Goal: Task Accomplishment & Management: Use online tool/utility

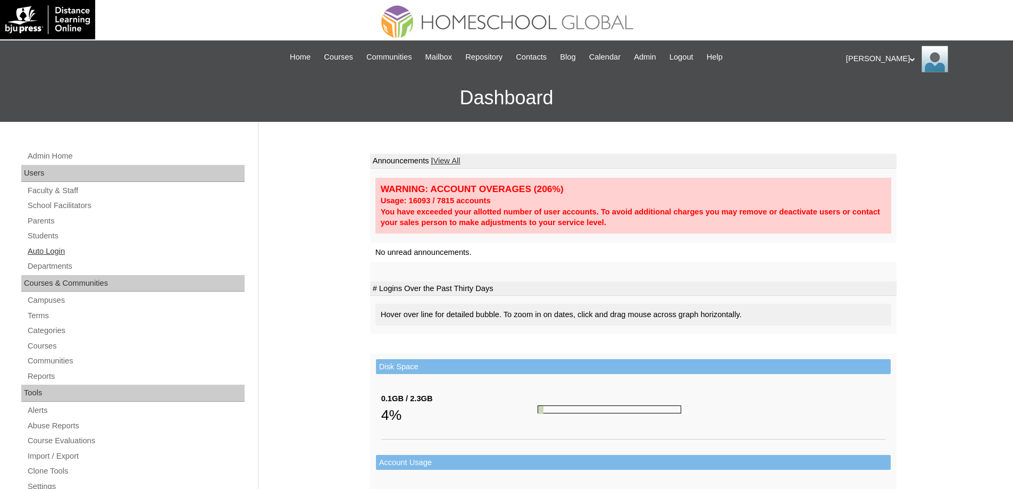
click at [100, 250] on link "Auto Login" at bounding box center [136, 251] width 218 height 13
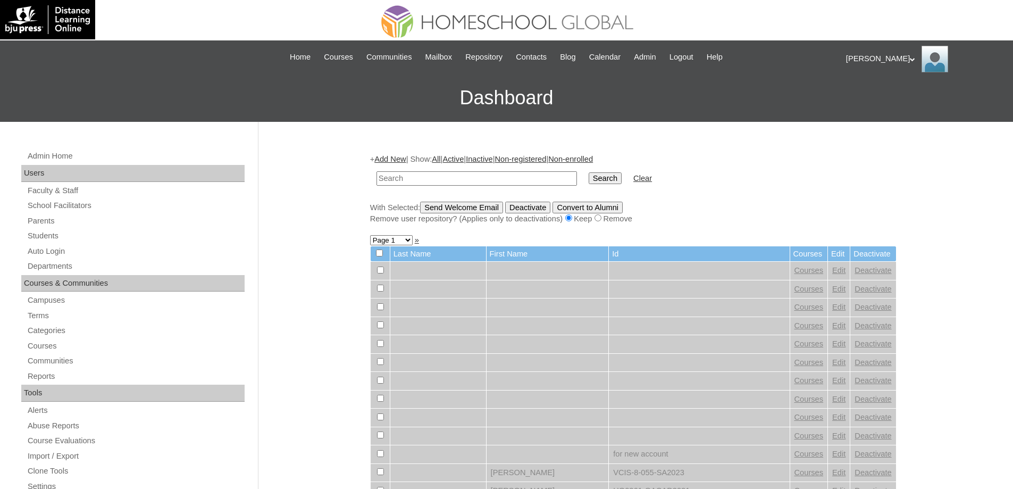
drag, startPoint x: 428, startPoint y: 179, endPoint x: 516, endPoint y: 173, distance: 89.0
click at [429, 178] on input "text" at bounding box center [477, 178] width 201 height 14
type input "[PERSON_NAME]"
click at [604, 173] on input "Search" at bounding box center [605, 178] width 33 height 12
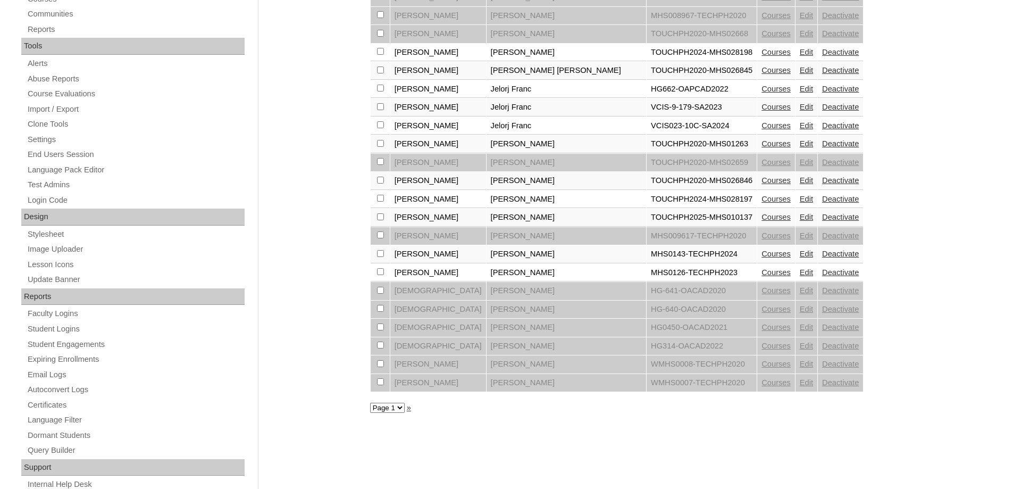
scroll to position [378, 0]
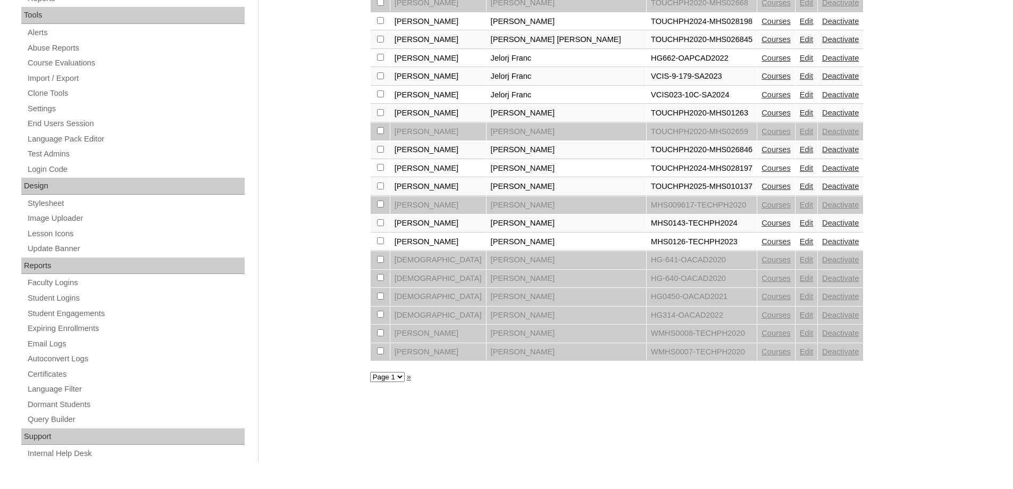
click at [340, 176] on div "Admin Home Users Faculty & Staff School Facilitators Parents Students Auto Logi…" at bounding box center [506, 110] width 1013 height 733
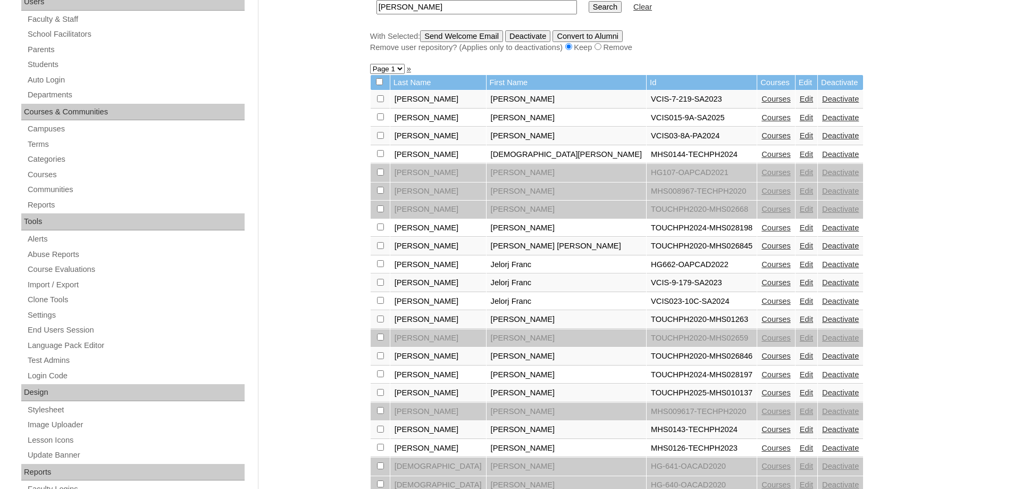
scroll to position [112, 0]
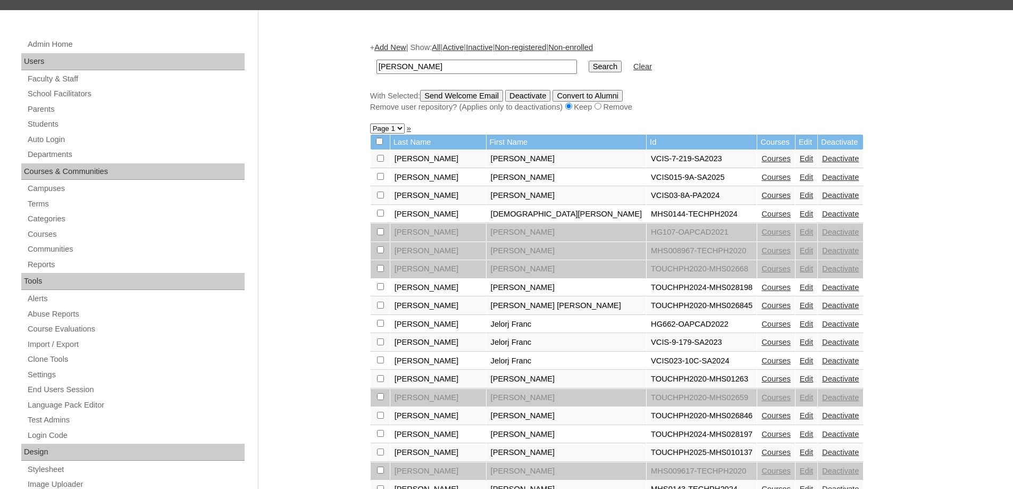
drag, startPoint x: 455, startPoint y: 65, endPoint x: 355, endPoint y: 53, distance: 101.3
click at [355, 53] on div "Admin Home Users Faculty & Staff School Facilitators Parents Students Auto Logi…" at bounding box center [506, 376] width 1013 height 733
paste input "Christian Joh"
type input "Christian Joh"
click at [613, 66] on input "Search" at bounding box center [605, 67] width 33 height 12
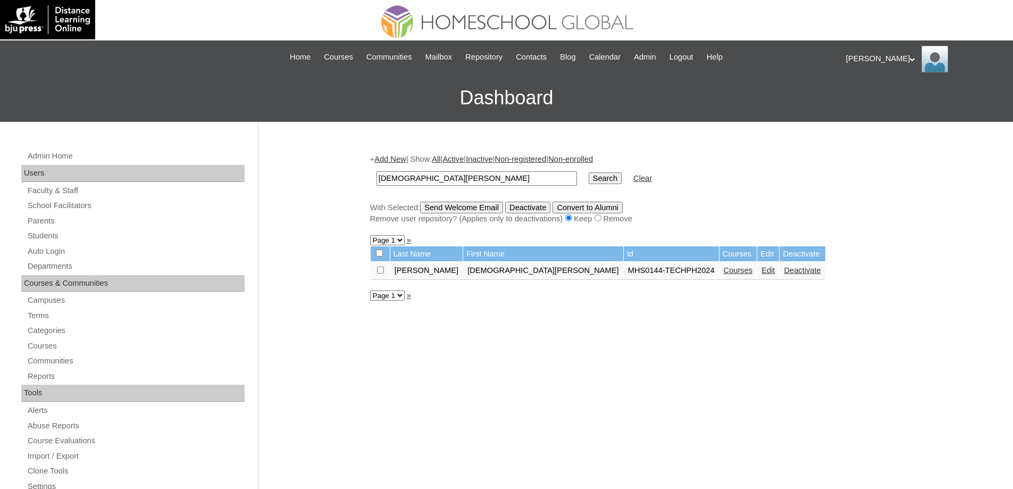
click at [724, 274] on link "Courses" at bounding box center [738, 270] width 29 height 9
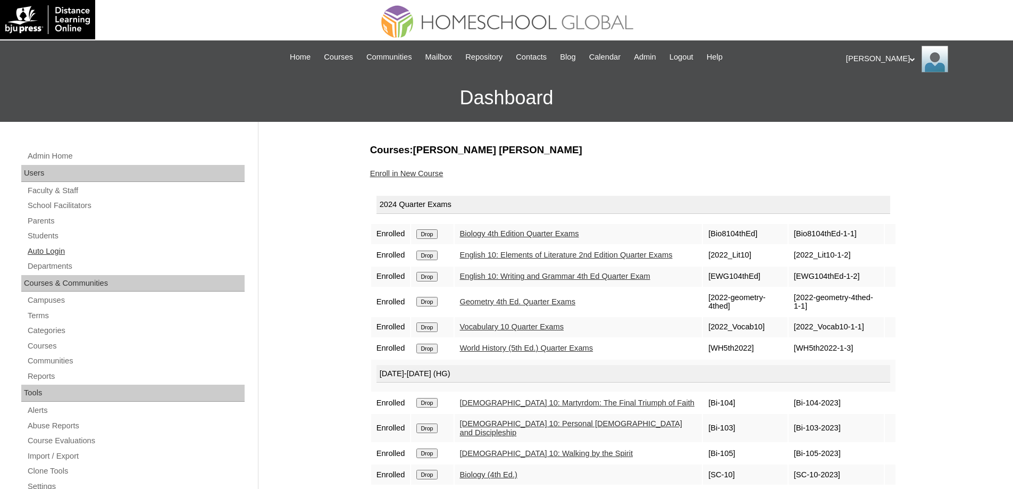
click at [74, 248] on link "Auto Login" at bounding box center [136, 251] width 218 height 13
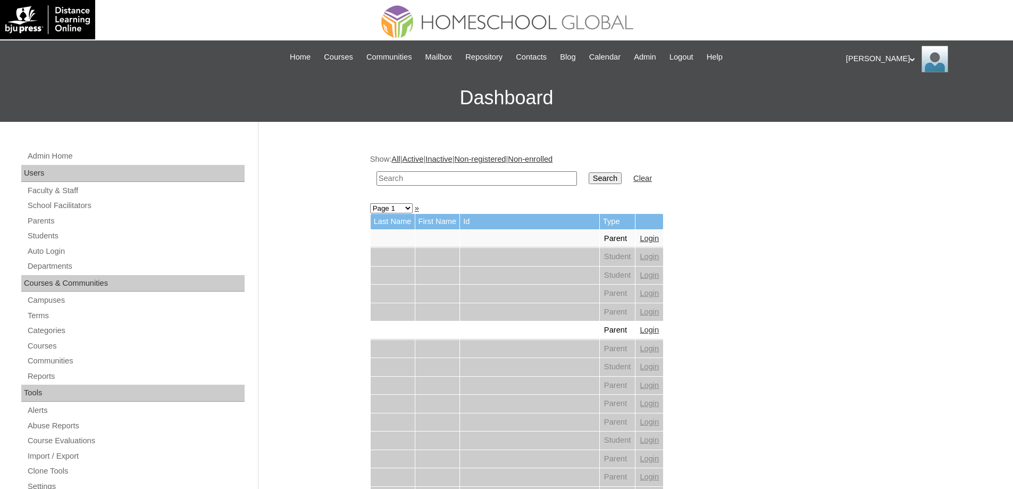
drag, startPoint x: 448, startPoint y: 180, endPoint x: 519, endPoint y: 180, distance: 70.7
click at [450, 180] on input "text" at bounding box center [477, 178] width 201 height 14
paste input "[DEMOGRAPHIC_DATA][PERSON_NAME]"
type input "[DEMOGRAPHIC_DATA][PERSON_NAME]"
click at [603, 174] on input "Search" at bounding box center [605, 178] width 33 height 12
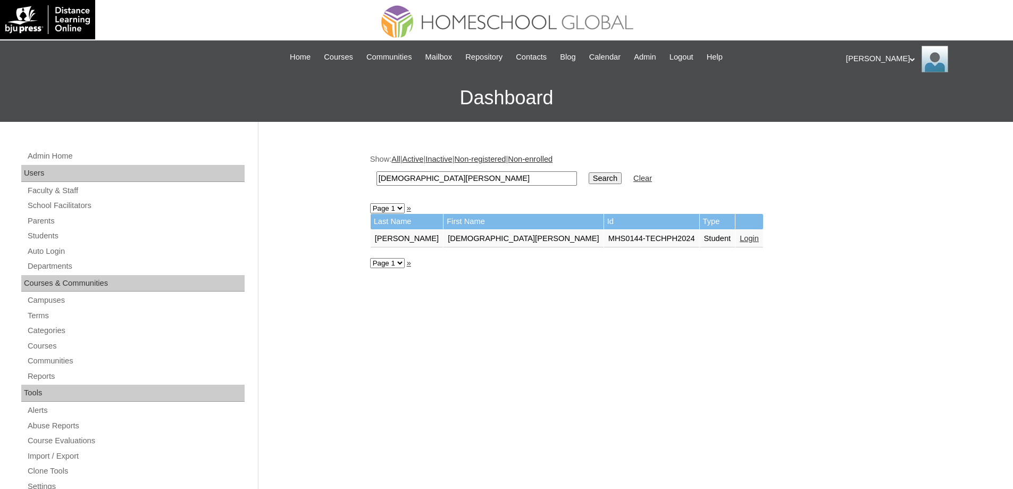
click at [740, 239] on link "Login" at bounding box center [749, 238] width 19 height 9
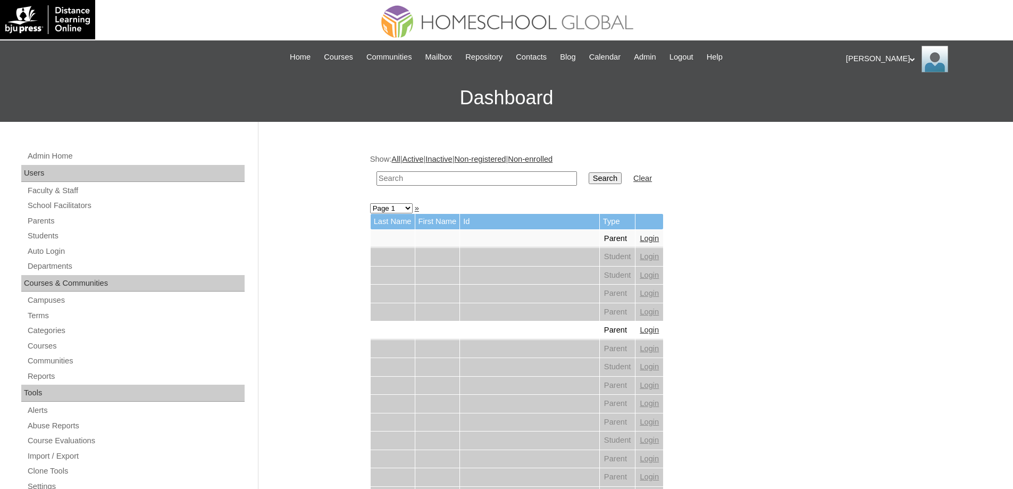
drag, startPoint x: 416, startPoint y: 180, endPoint x: 494, endPoint y: 168, distance: 78.7
click at [417, 180] on input "text" at bounding box center [477, 178] width 201 height 14
paste input "Mireya Sk"
type input "Mireya Sk"
click at [606, 169] on td "Search" at bounding box center [605, 178] width 44 height 25
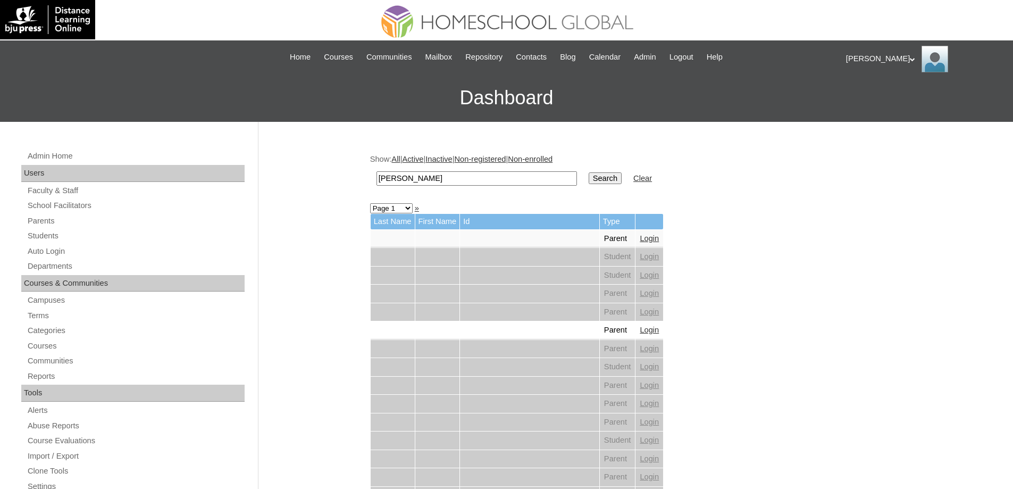
click at [612, 180] on input "Search" at bounding box center [605, 178] width 33 height 12
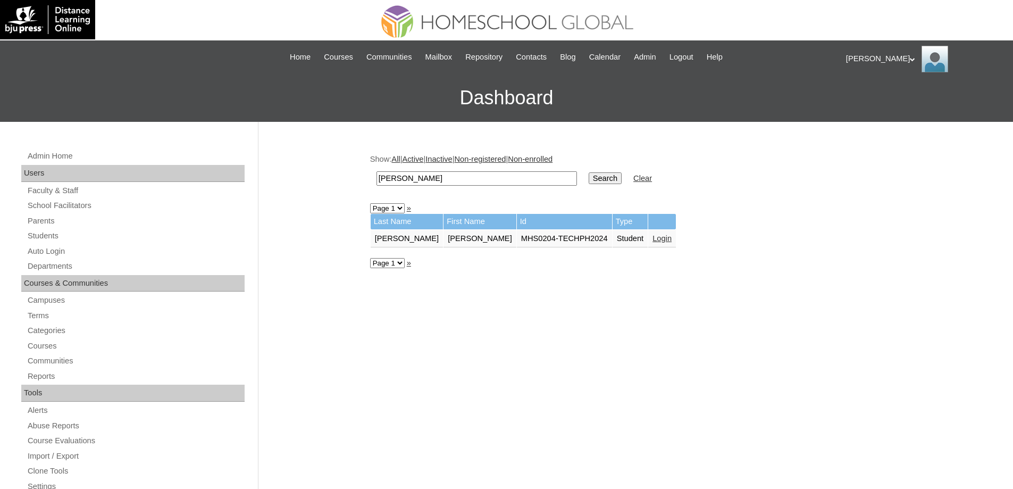
click at [648, 244] on td "Login" at bounding box center [662, 239] width 28 height 18
click at [653, 239] on link "Login" at bounding box center [662, 238] width 19 height 9
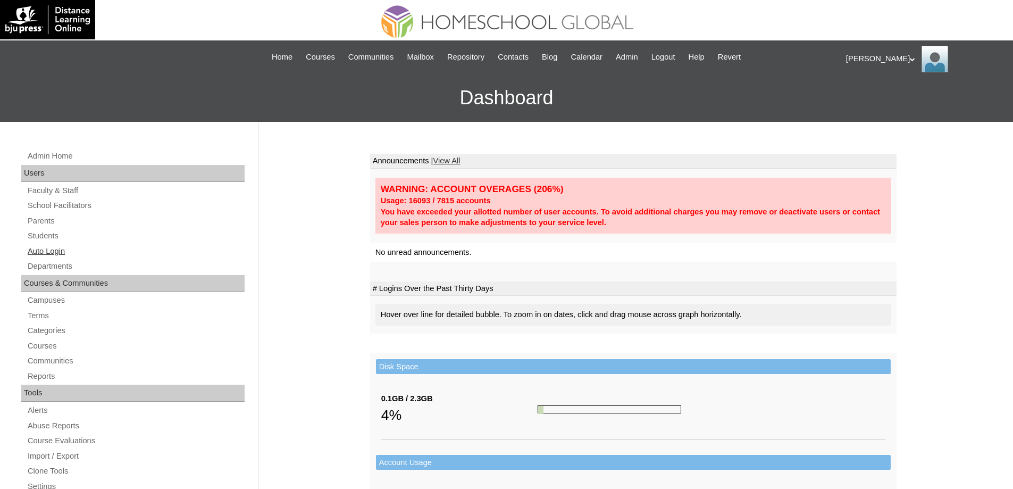
click at [70, 256] on link "Auto Login" at bounding box center [136, 251] width 218 height 13
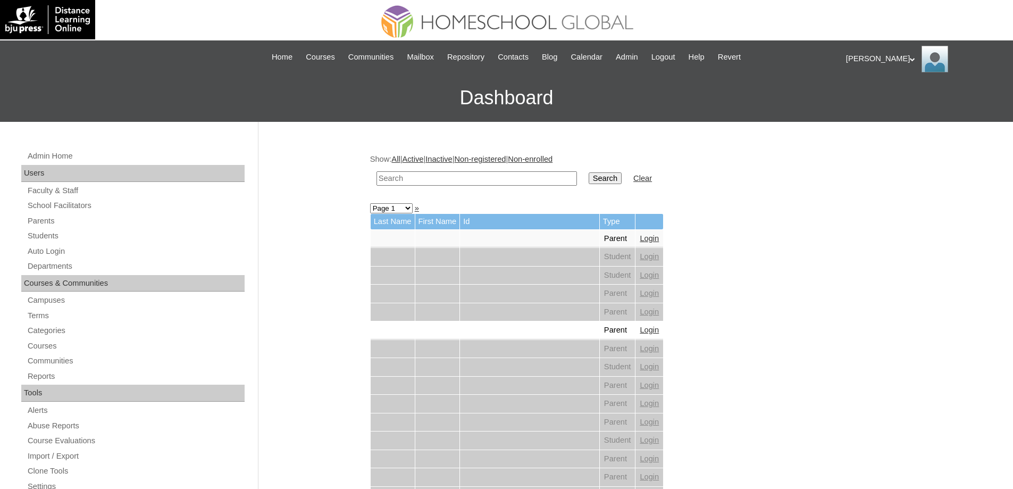
click at [455, 174] on input "text" at bounding box center [477, 178] width 201 height 14
paste input "Esparaz"
type input "Esparaz"
click at [612, 170] on td "Search" at bounding box center [605, 178] width 44 height 25
drag, startPoint x: 612, startPoint y: 176, endPoint x: 620, endPoint y: 179, distance: 8.6
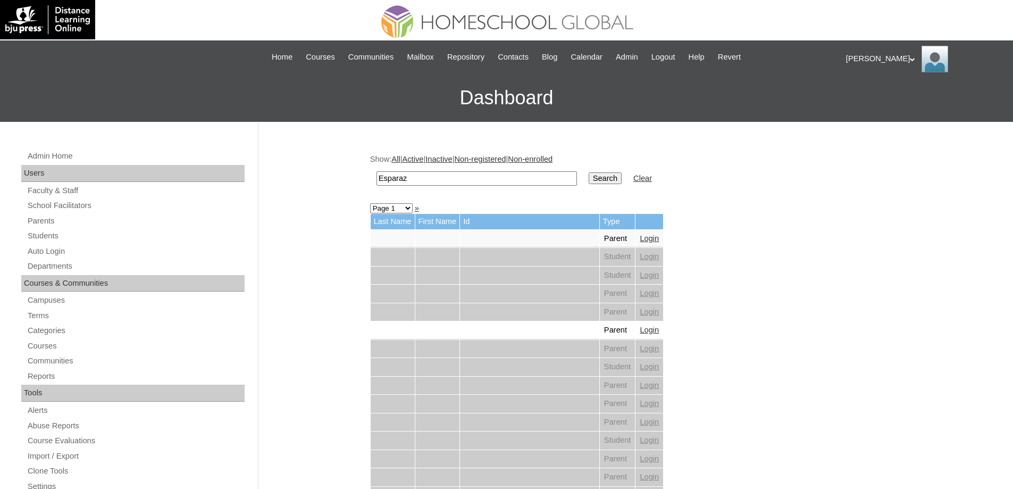
click at [612, 176] on input "Search" at bounding box center [605, 178] width 33 height 12
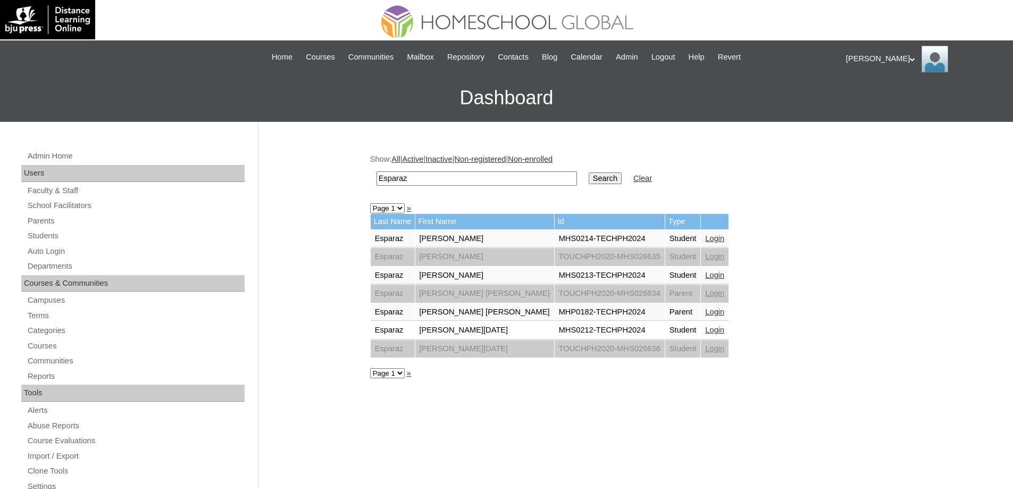
click at [701, 269] on td "Login" at bounding box center [715, 275] width 28 height 18
click at [705, 274] on link "Login" at bounding box center [714, 275] width 19 height 9
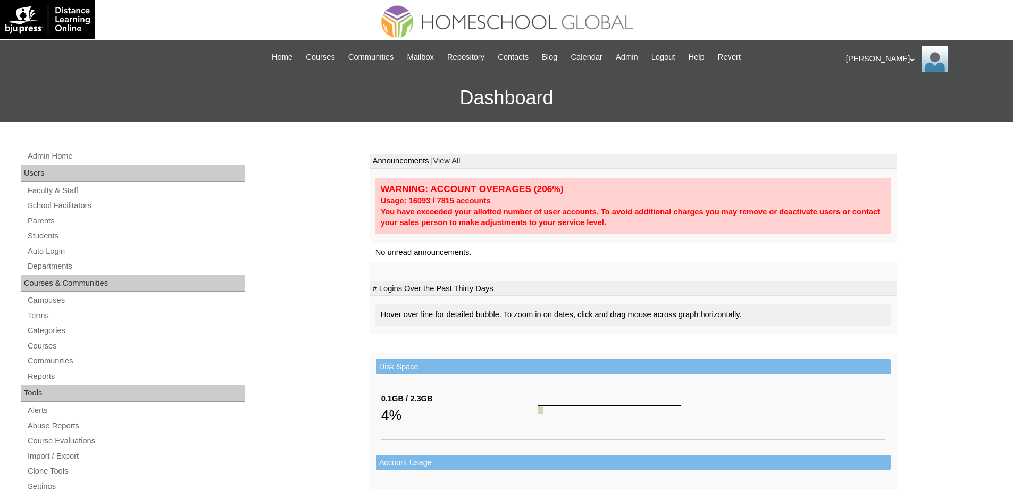
click at [63, 258] on div "Admin Home Users Faculty & Staff School Facilitators Parents Students Auto Logi…" at bounding box center [134, 493] width 237 height 688
click at [59, 252] on link "Auto Login" at bounding box center [136, 251] width 218 height 13
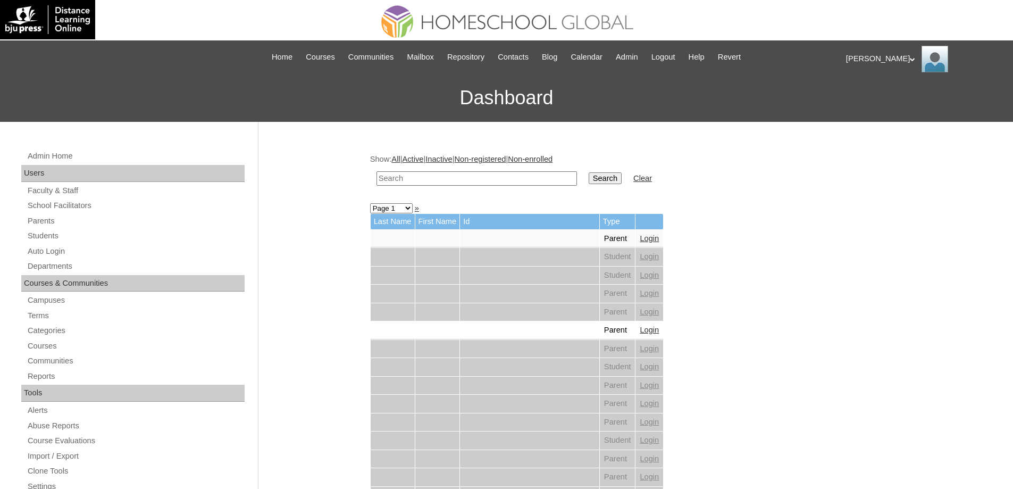
drag, startPoint x: 0, startPoint y: 0, endPoint x: 506, endPoint y: 181, distance: 537.3
click at [491, 181] on input "text" at bounding box center [477, 178] width 201 height 14
paste input "Yzabella So"
type input "Yzabella So"
click at [605, 183] on input "Search" at bounding box center [605, 178] width 33 height 12
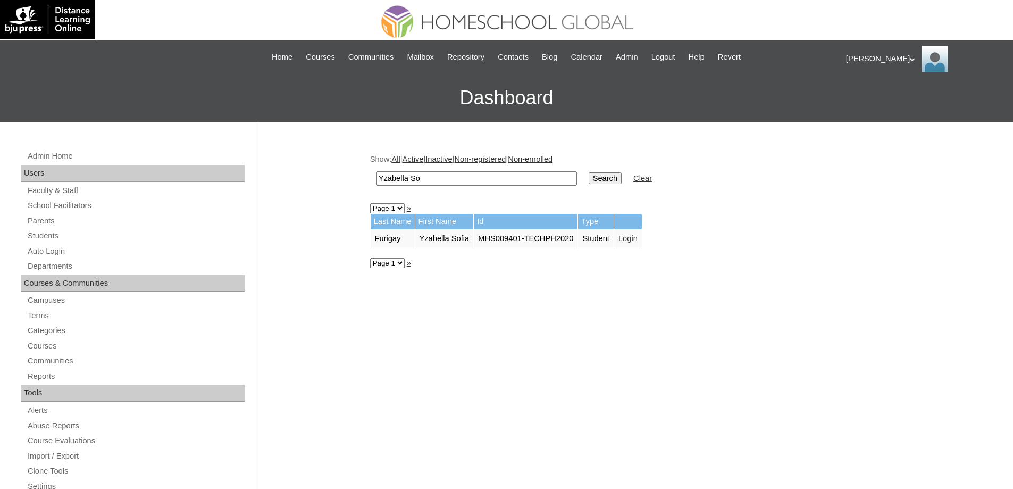
click at [638, 241] on link "Login" at bounding box center [628, 238] width 19 height 9
click at [653, 237] on link "Login" at bounding box center [662, 238] width 19 height 9
click at [653, 238] on link "Login" at bounding box center [662, 238] width 19 height 9
